Goal: Information Seeking & Learning: Learn about a topic

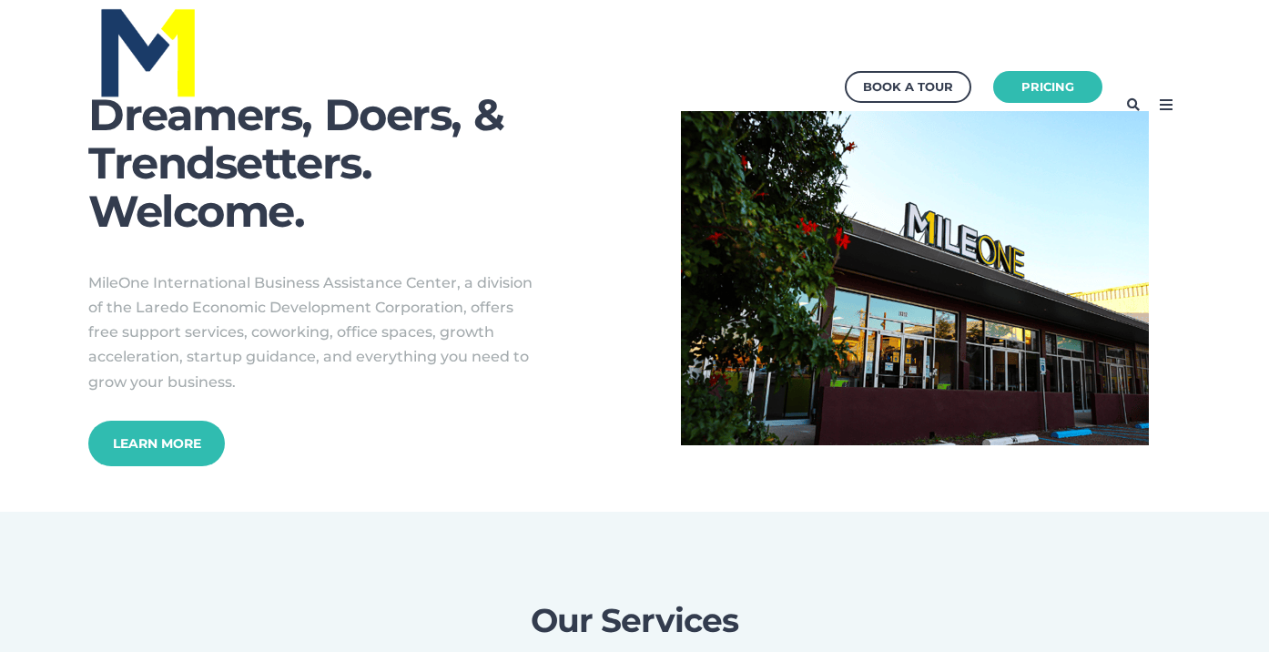
click at [1177, 102] on icon at bounding box center [1165, 104] width 29 height 29
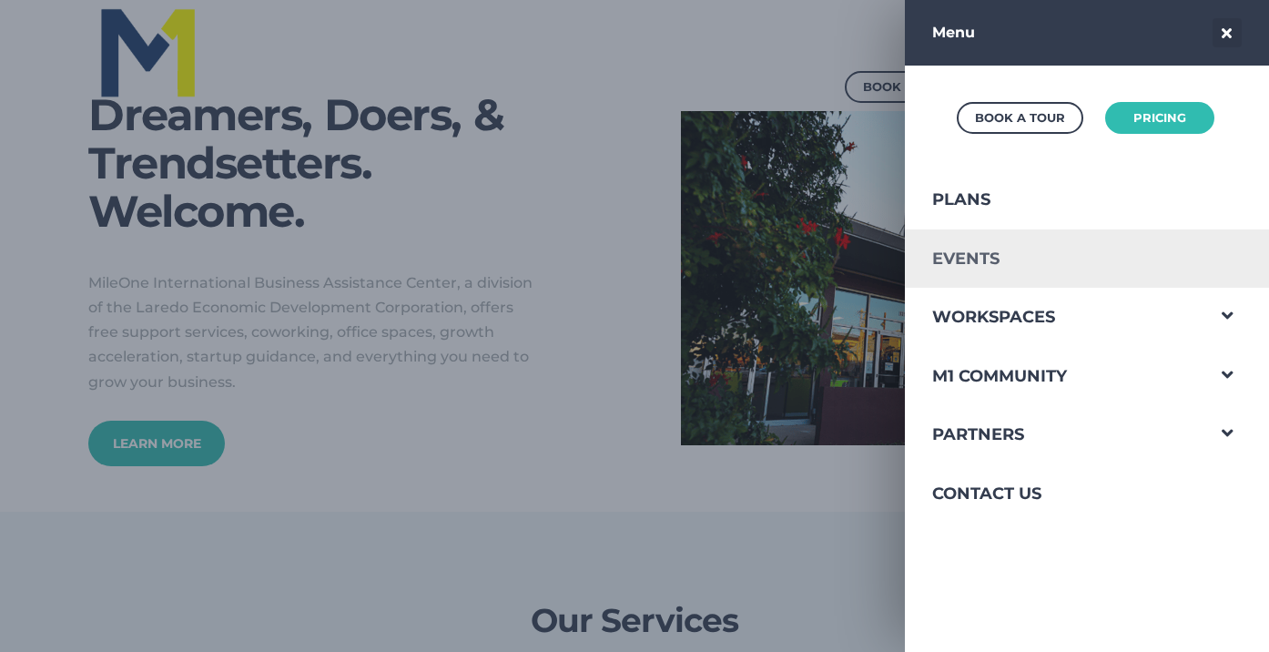
click at [972, 264] on link "Events" at bounding box center [1054, 258] width 298 height 59
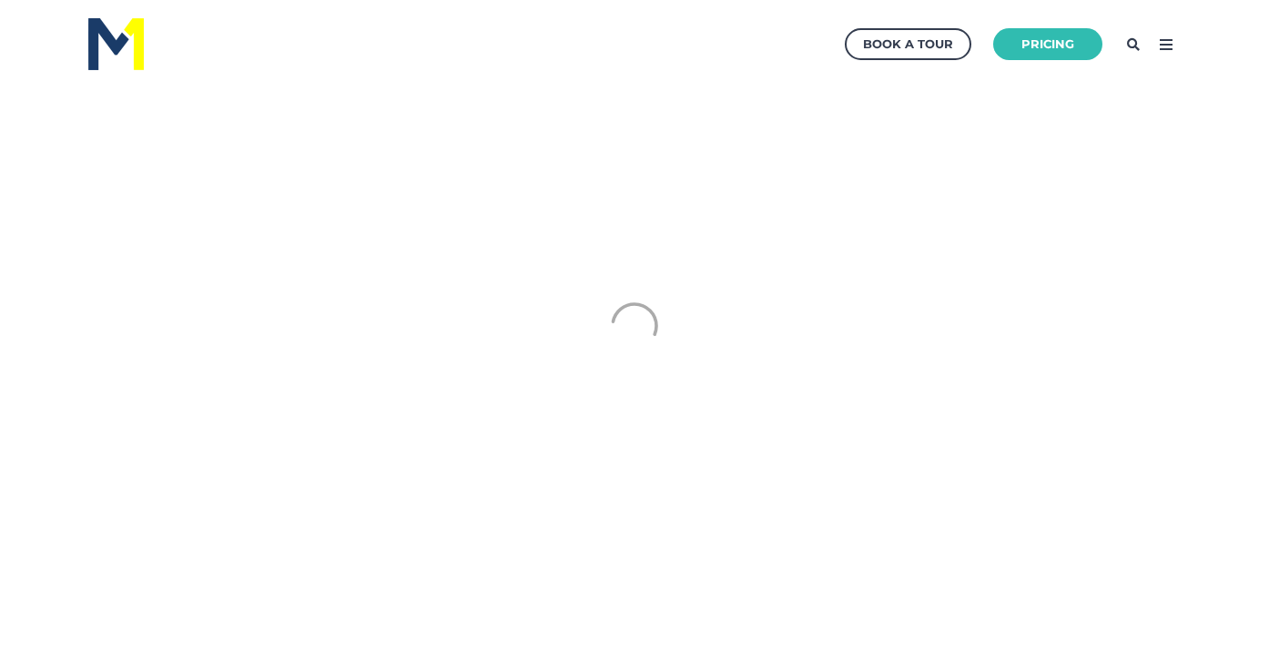
scroll to position [90349, 90610]
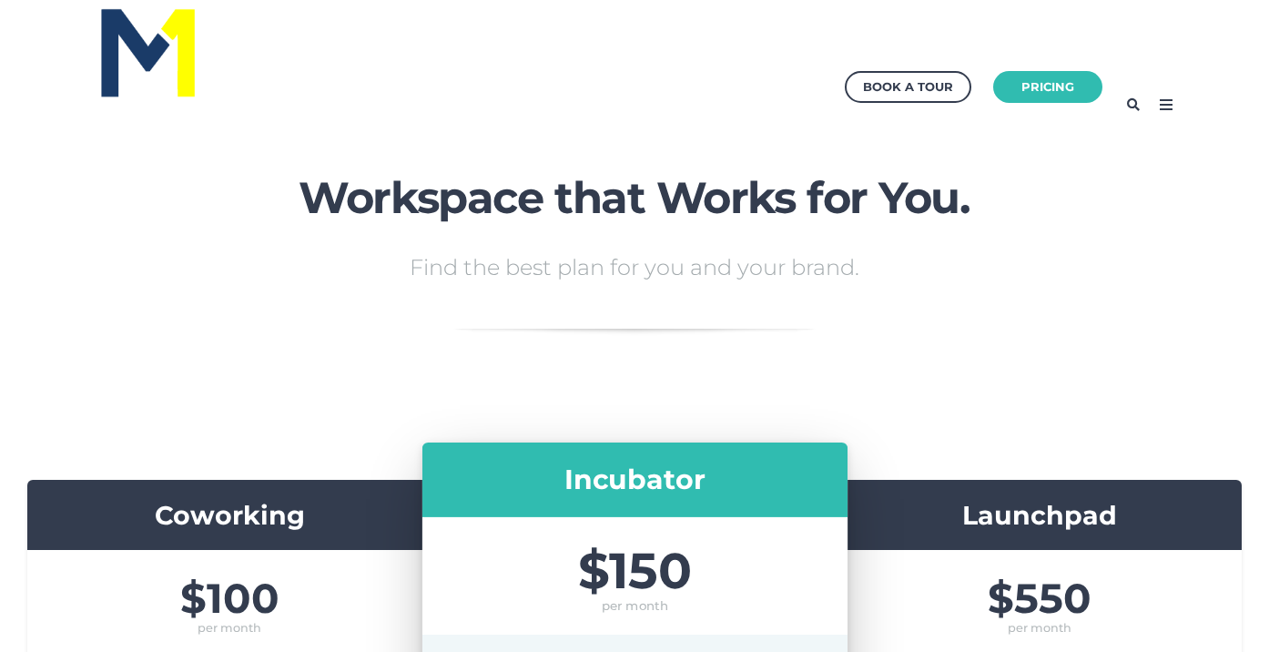
click at [1156, 107] on icon at bounding box center [1165, 104] width 29 height 29
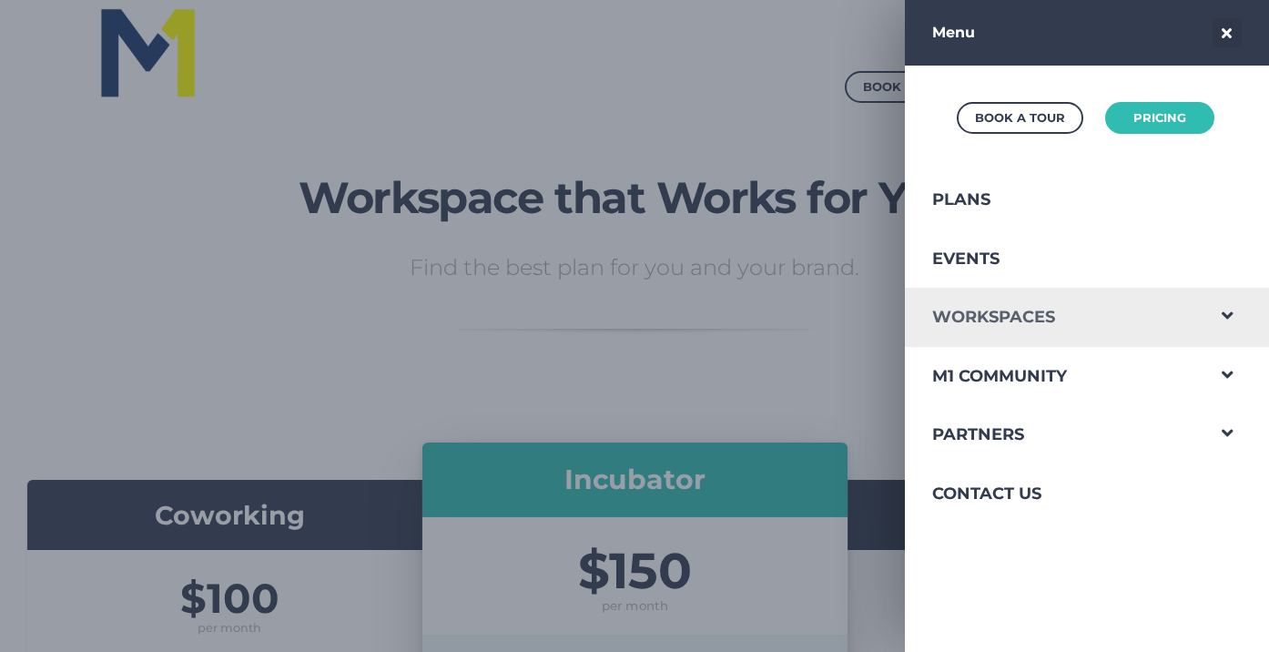
click at [1028, 307] on link "Workspaces" at bounding box center [1054, 317] width 298 height 59
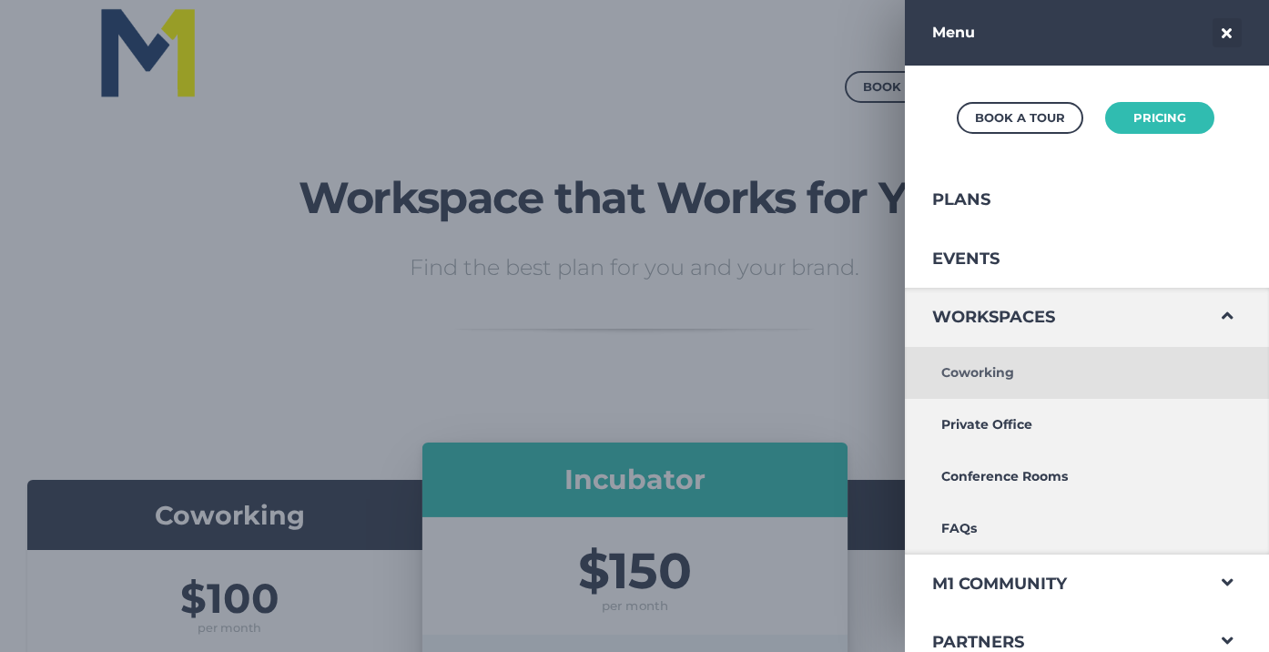
click at [1000, 379] on link "Coworking" at bounding box center [1054, 373] width 298 height 52
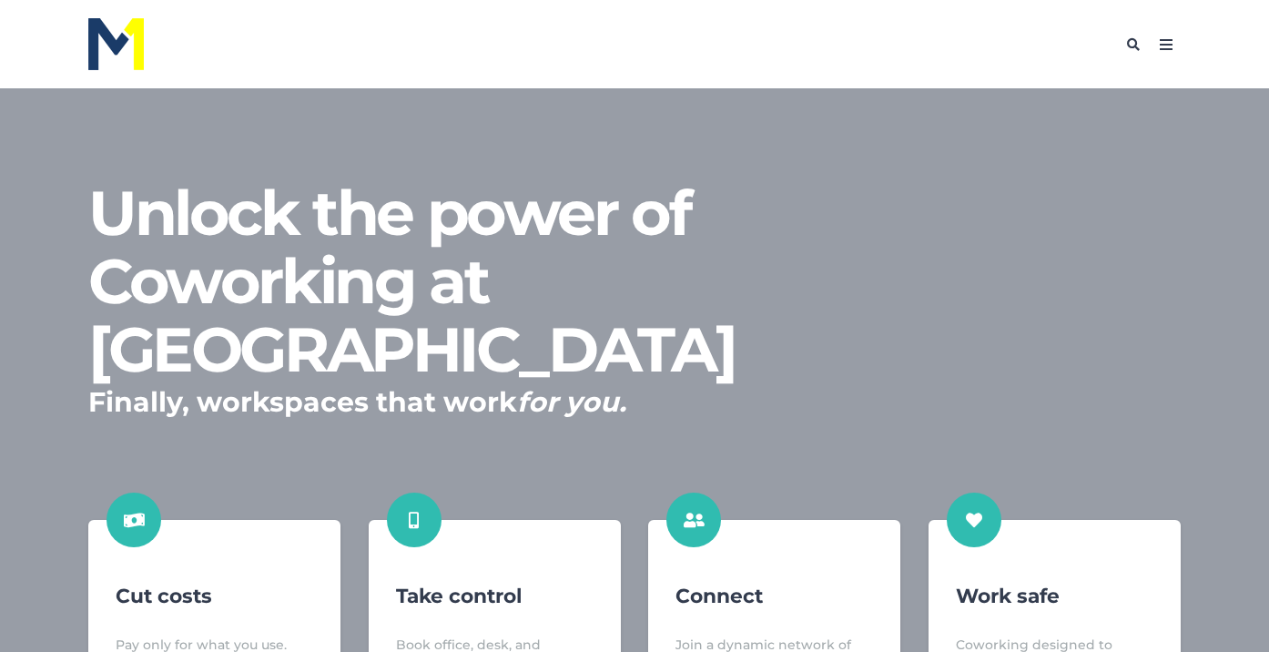
scroll to position [674, 1287]
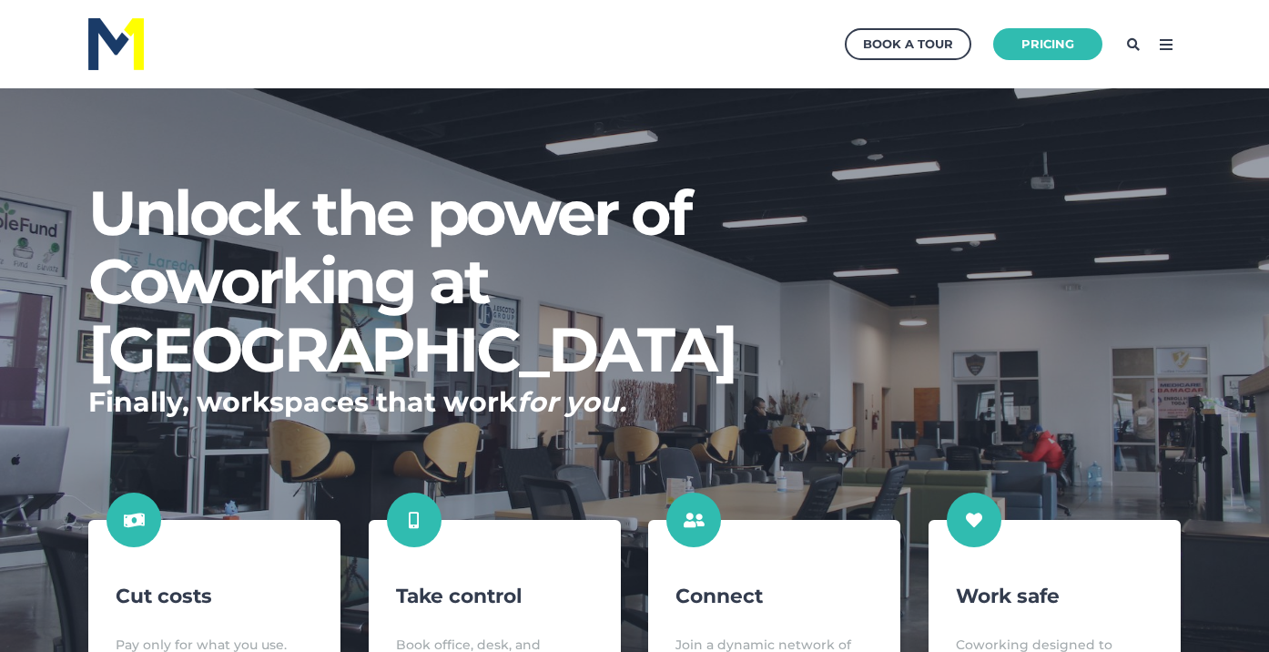
click at [1162, 48] on icon at bounding box center [1165, 44] width 29 height 29
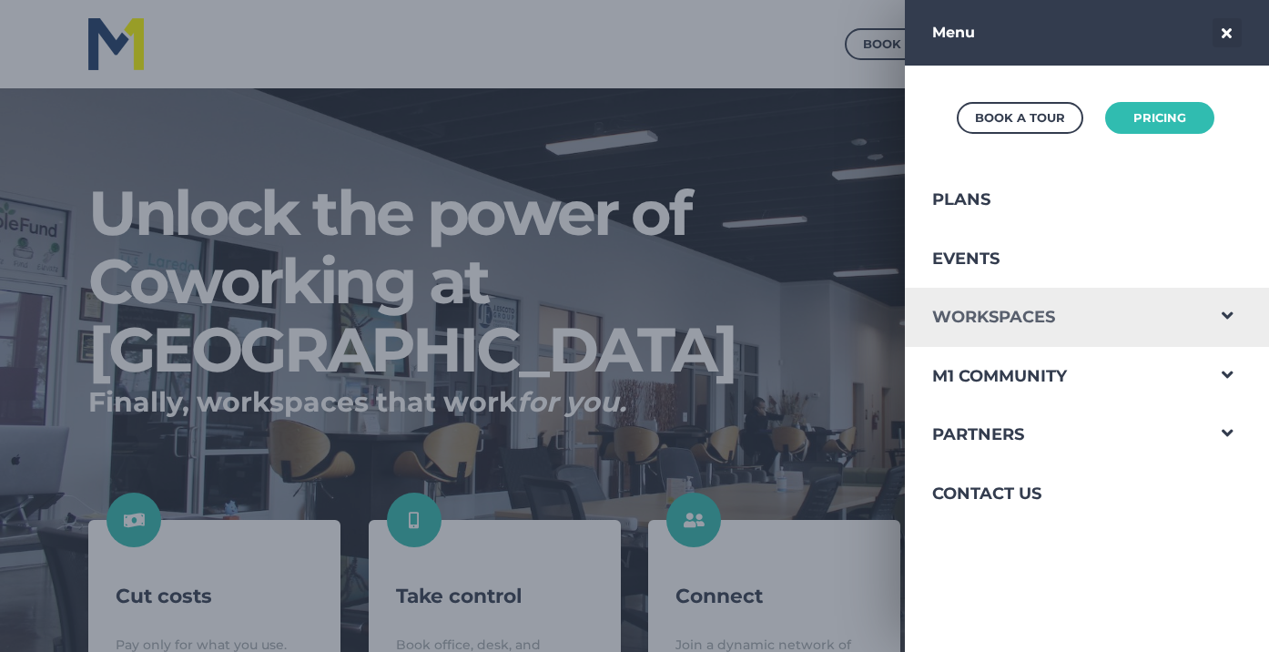
click at [1002, 328] on link "Workspaces" at bounding box center [1054, 317] width 298 height 59
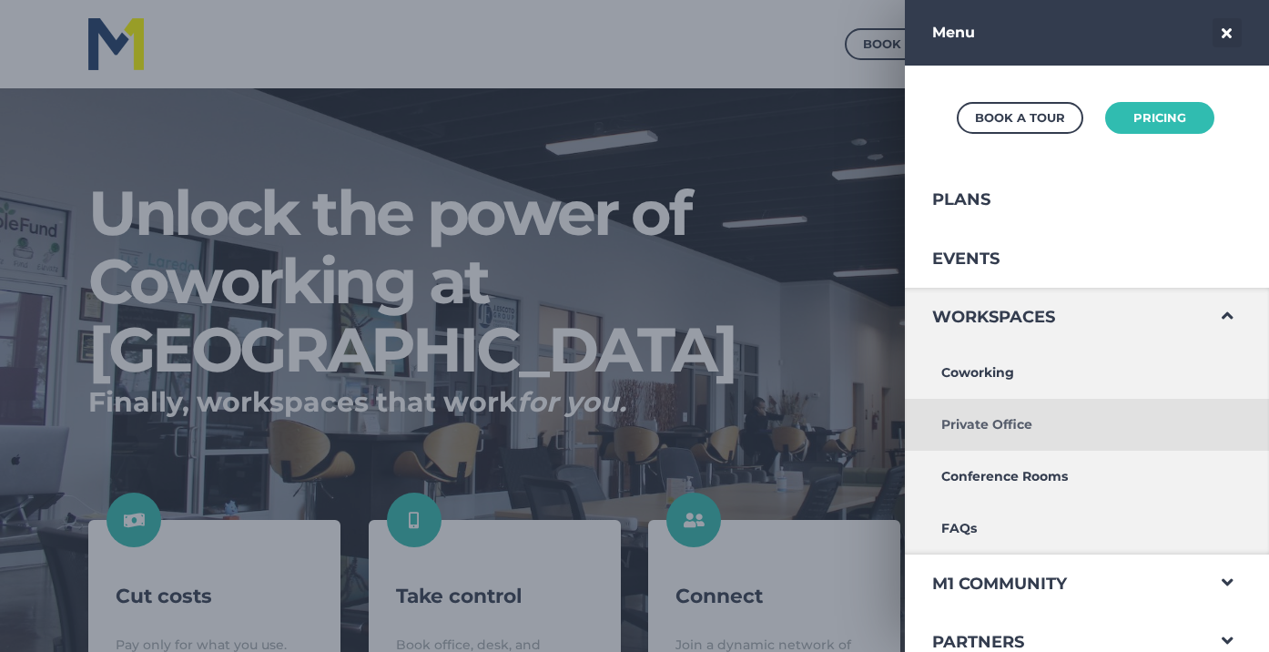
click at [1036, 428] on link "Private Office" at bounding box center [1054, 425] width 298 height 52
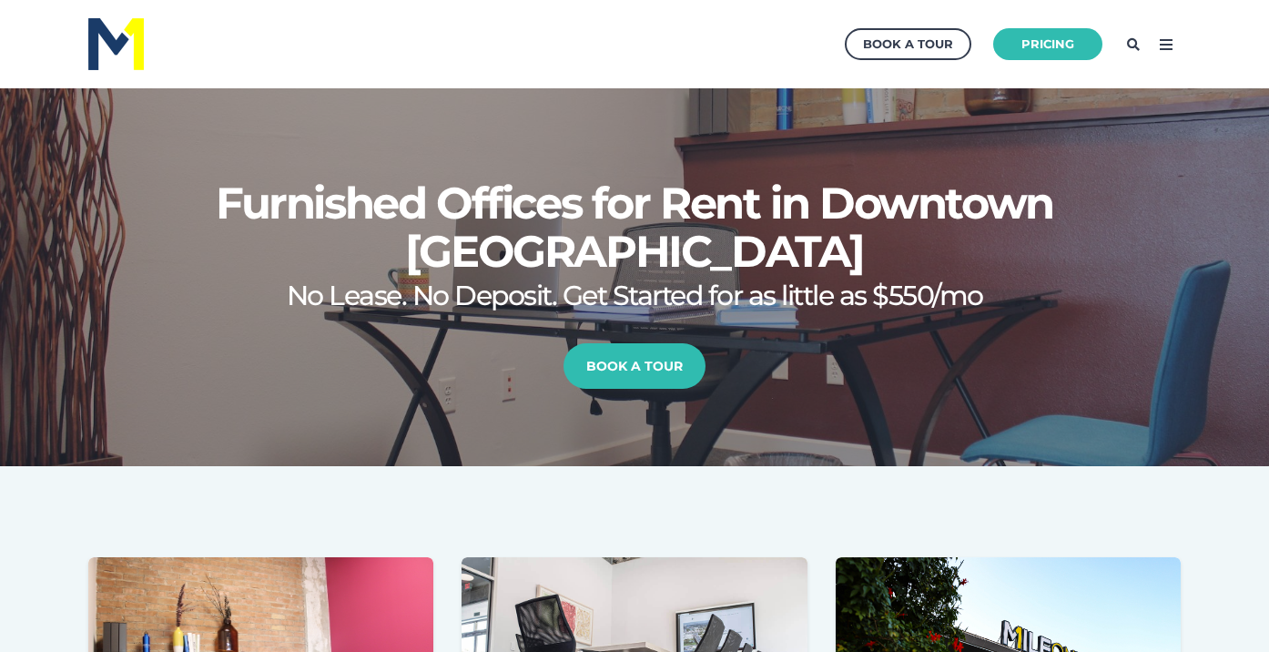
click at [1159, 50] on icon at bounding box center [1165, 44] width 29 height 29
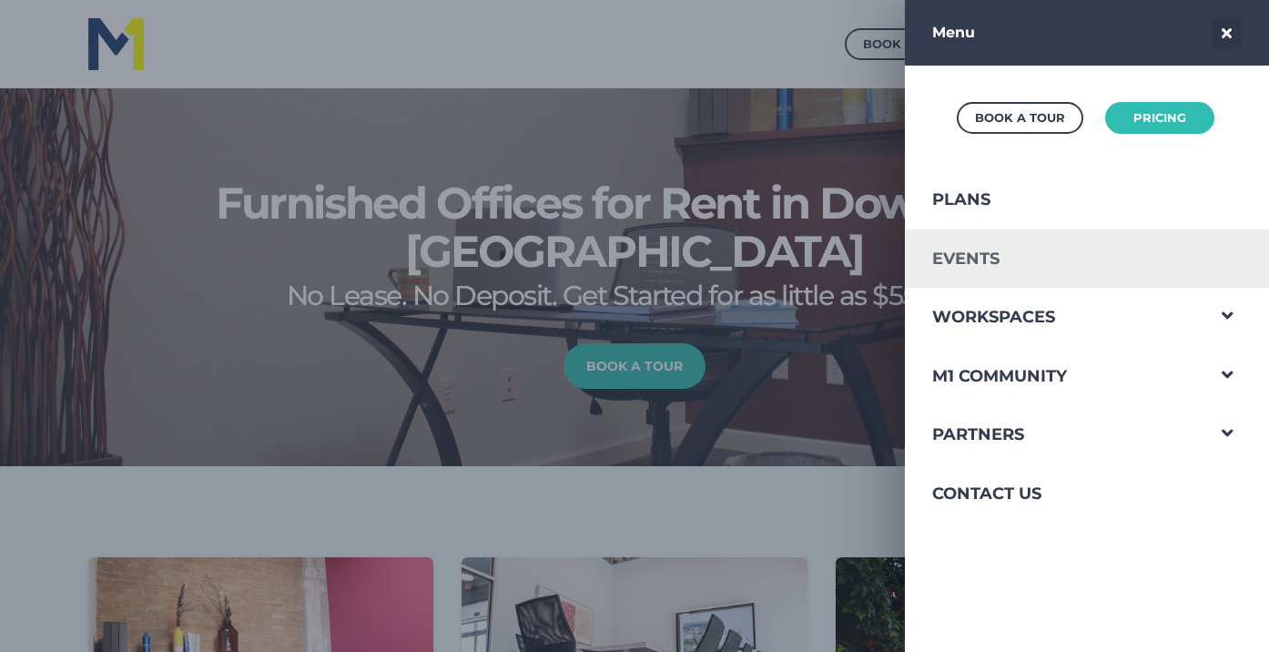
click at [1053, 262] on link "Events" at bounding box center [1054, 258] width 298 height 59
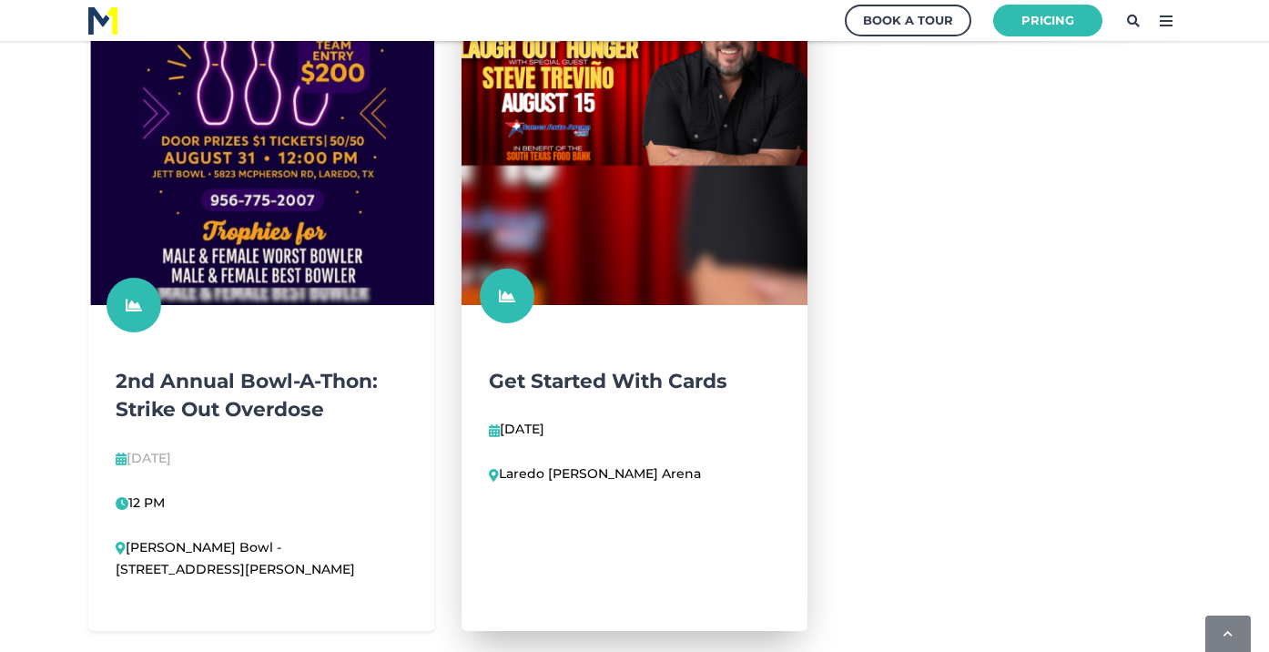
scroll to position [1378, 0]
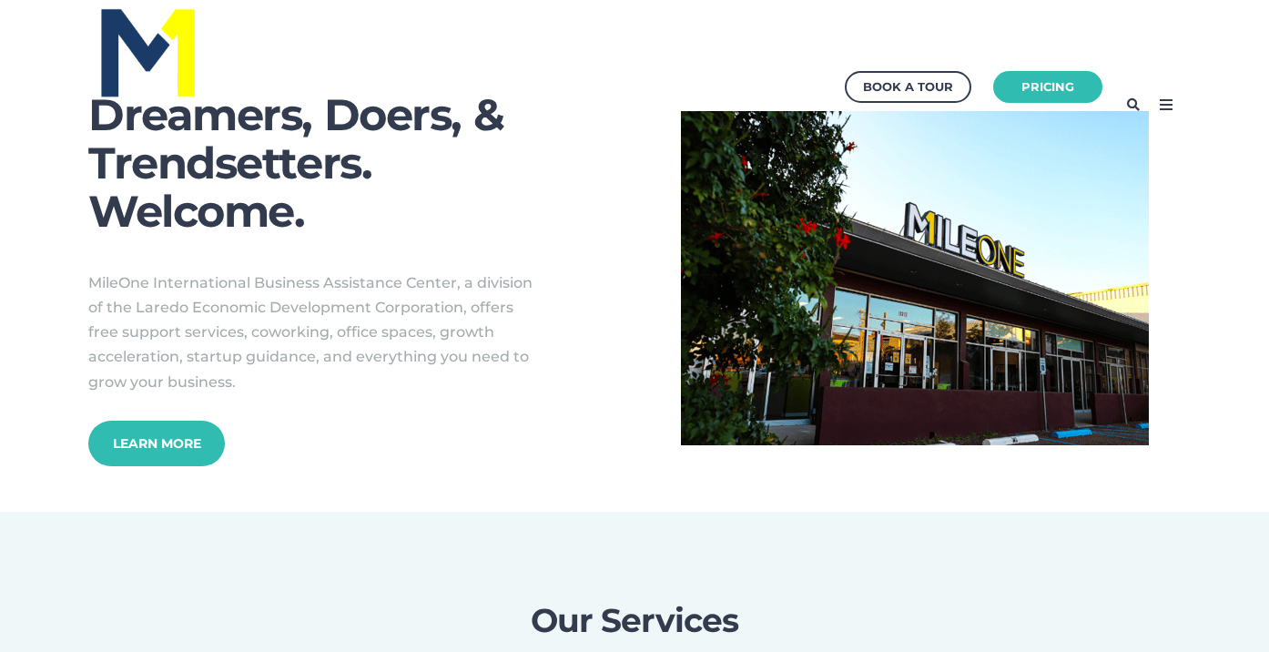
click at [1184, 94] on div "Book a Tour Pricing" at bounding box center [634, 104] width 1147 height 209
click at [1173, 96] on icon at bounding box center [1165, 104] width 29 height 29
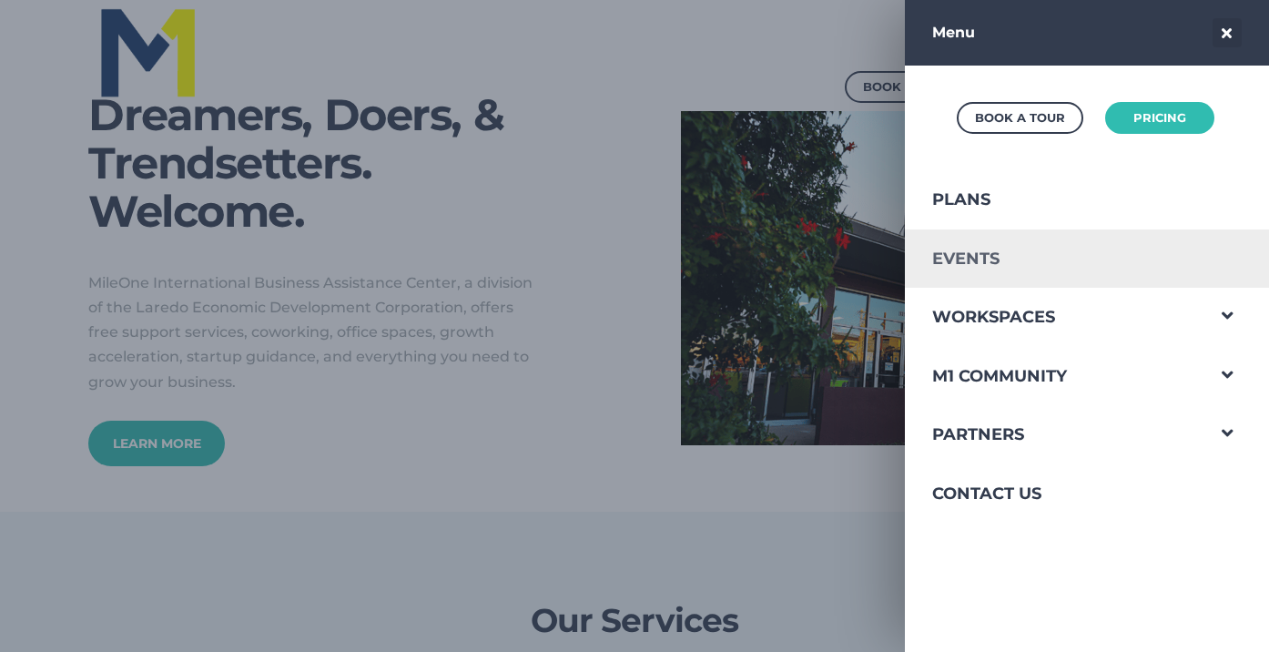
click at [1028, 262] on link "Events" at bounding box center [1054, 258] width 298 height 59
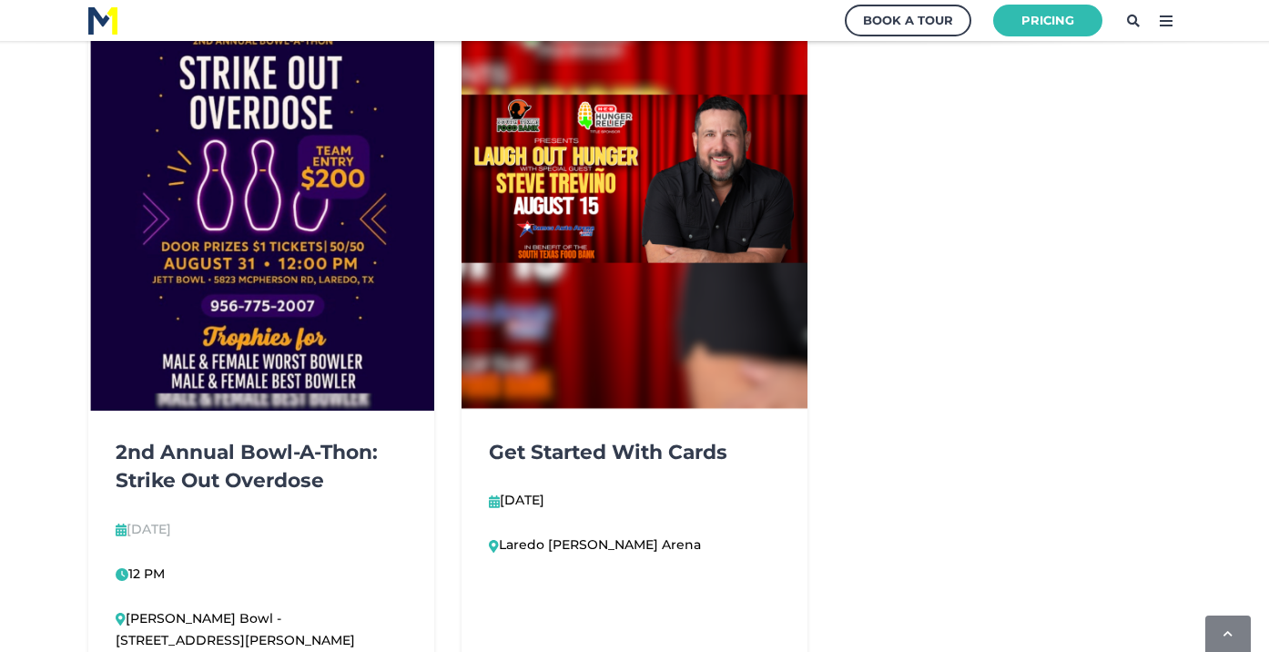
scroll to position [1346, 0]
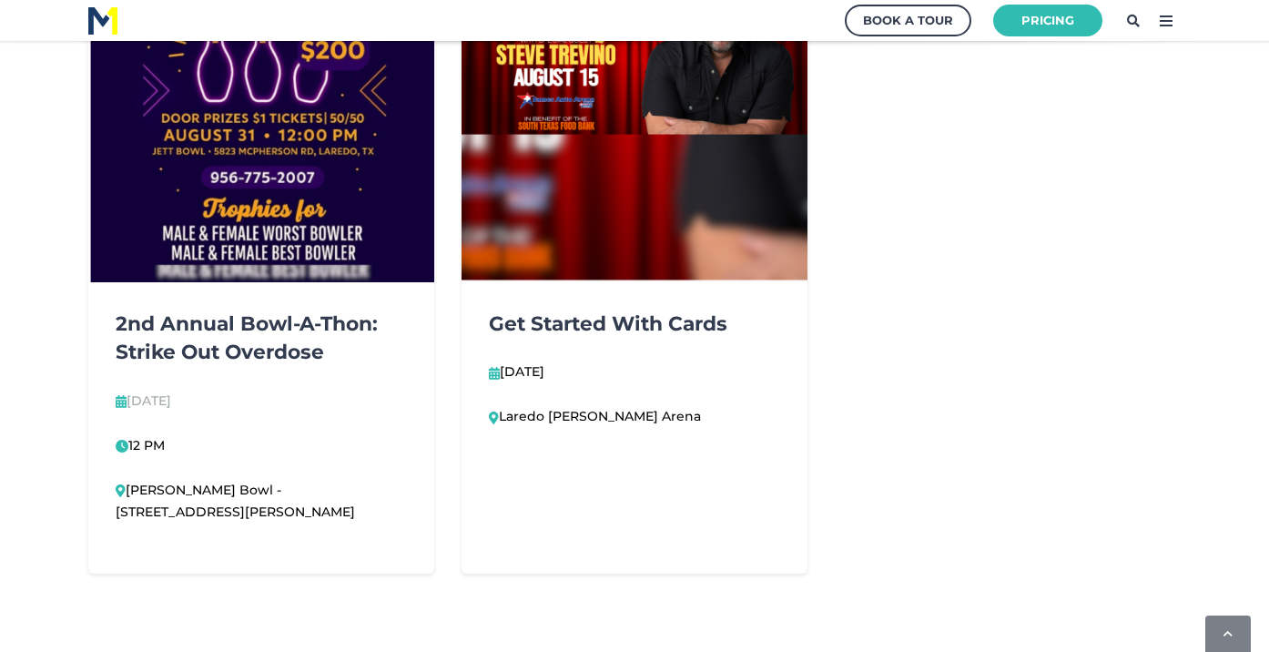
scroll to position [1396, 0]
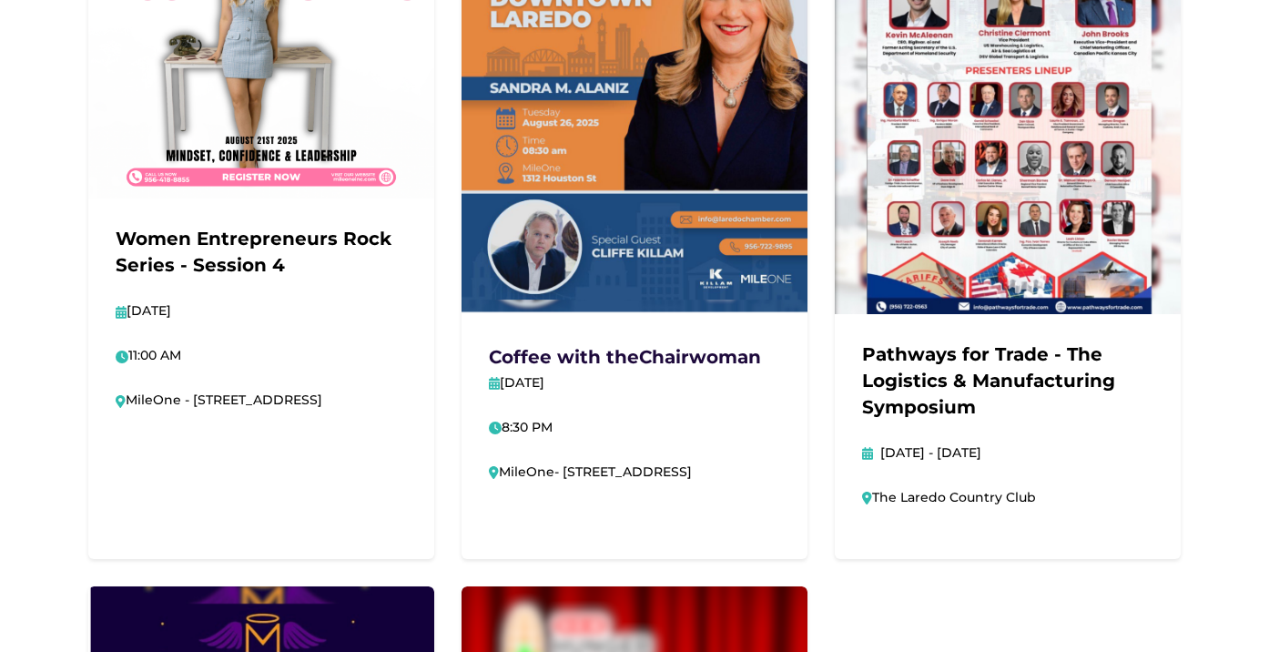
scroll to position [1088, 0]
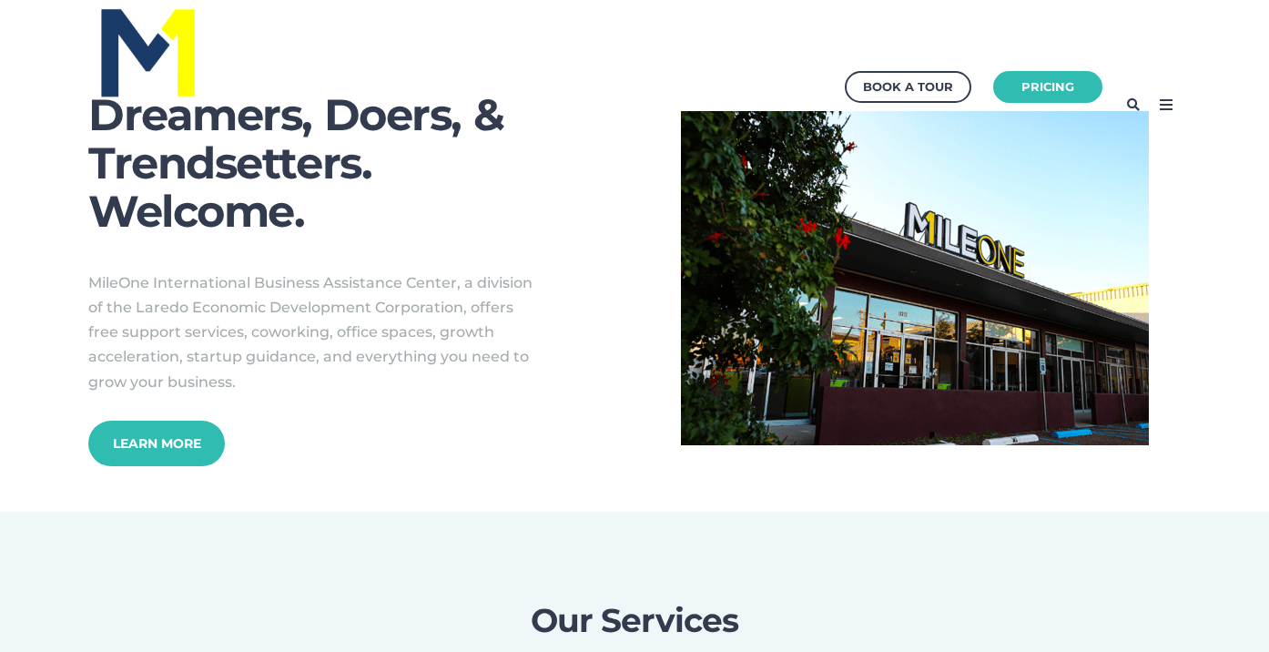
click at [1159, 106] on icon at bounding box center [1165, 104] width 29 height 29
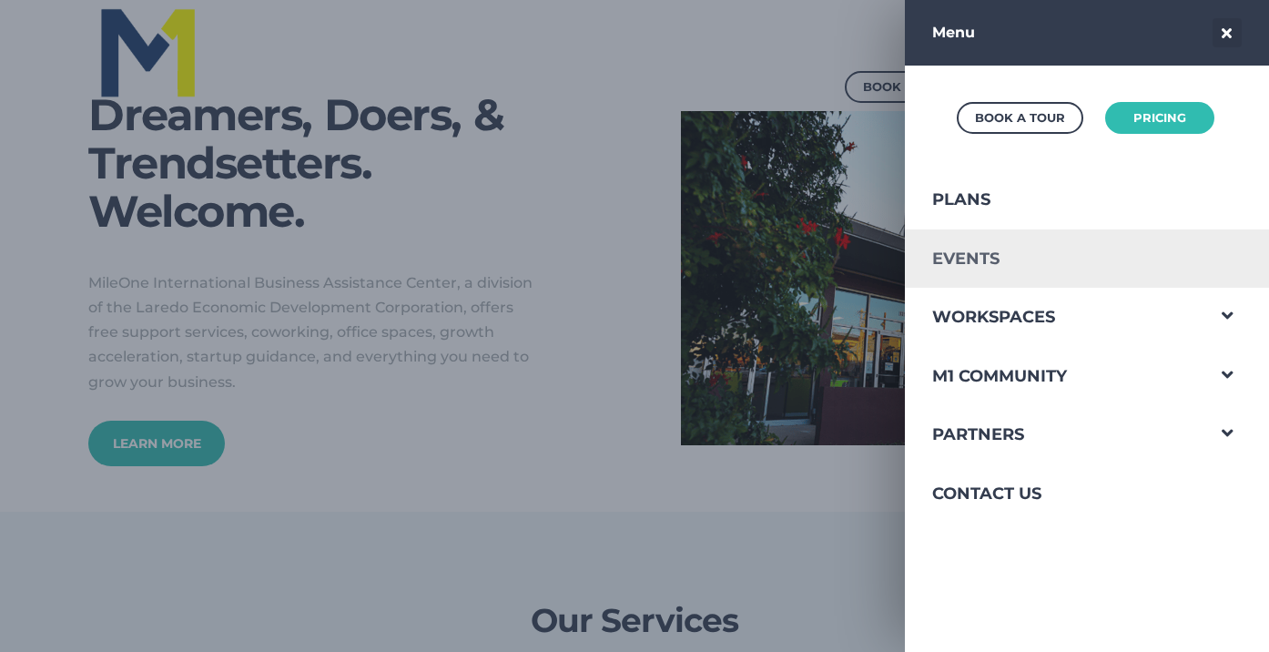
click at [997, 253] on link "Events" at bounding box center [1054, 258] width 298 height 59
